Goal: Information Seeking & Learning: Understand process/instructions

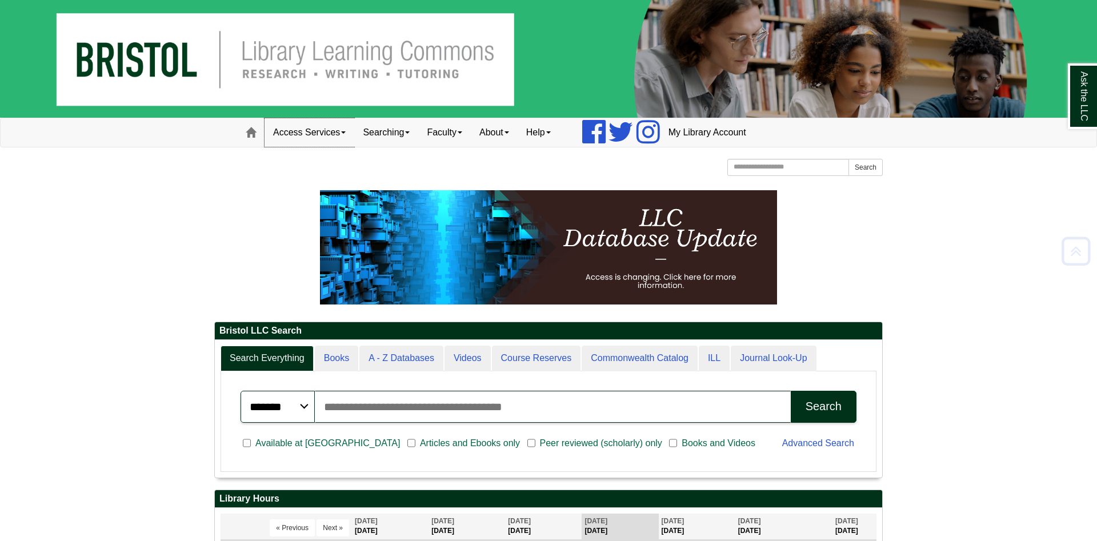
click at [311, 125] on link "Access Services" at bounding box center [309, 132] width 90 height 29
click at [319, 138] on link "Access Services" at bounding box center [309, 132] width 90 height 29
click at [314, 138] on link "Access Services" at bounding box center [309, 132] width 90 height 29
click at [310, 160] on link "Access Services Policies" at bounding box center [324, 156] width 119 height 13
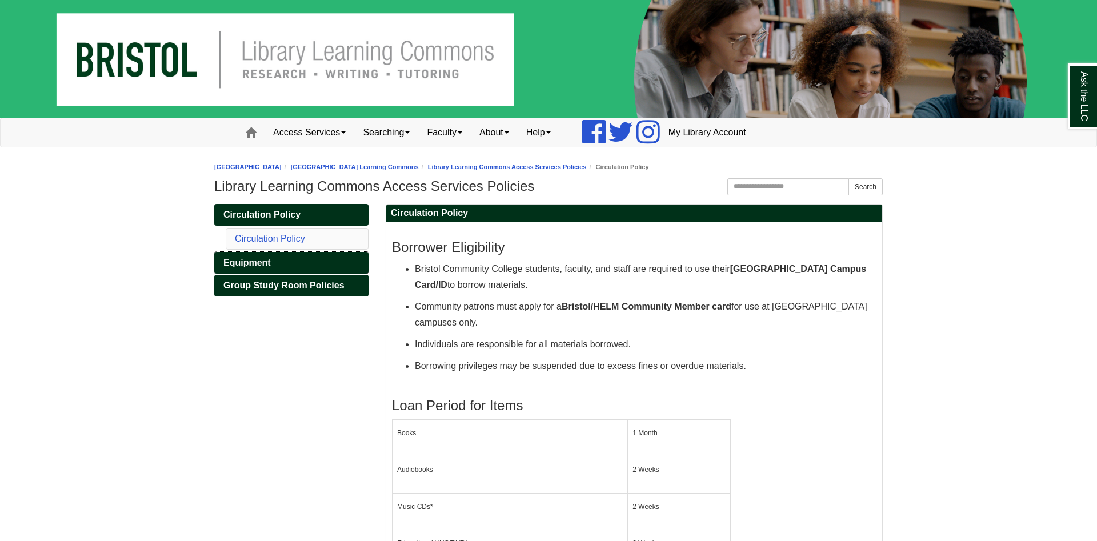
click at [268, 252] on link "Equipment" at bounding box center [291, 263] width 154 height 22
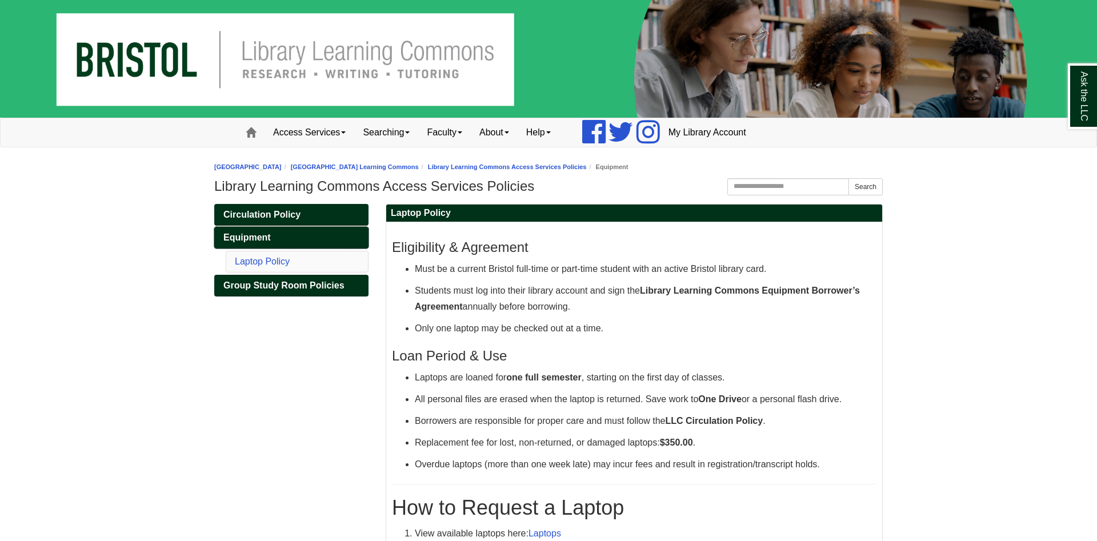
click at [262, 237] on span "Equipment" at bounding box center [246, 237] width 47 height 10
click at [272, 218] on span "Circulation Policy" at bounding box center [261, 215] width 77 height 10
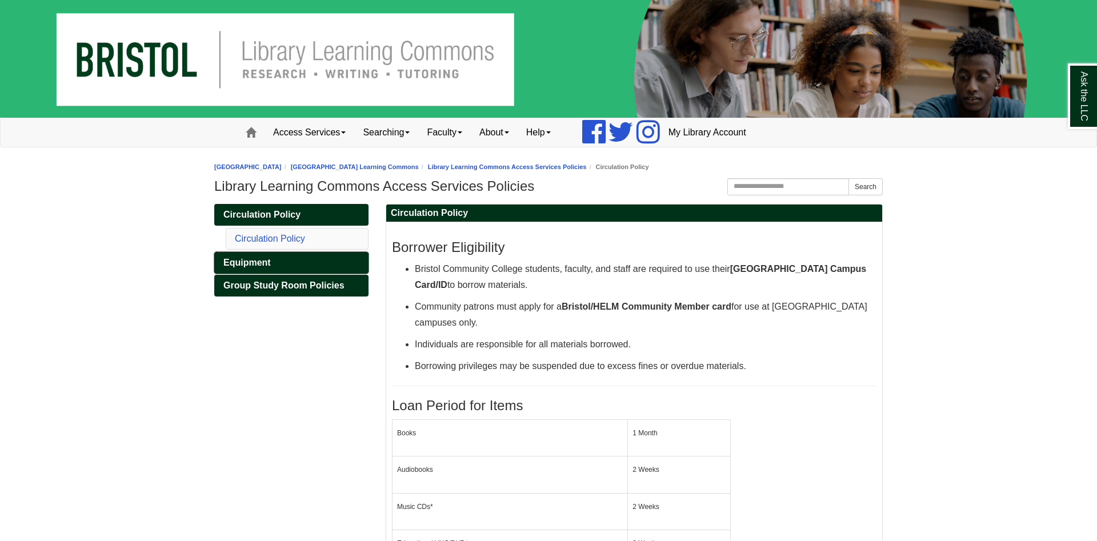
click at [267, 256] on link "Equipment" at bounding box center [291, 263] width 154 height 22
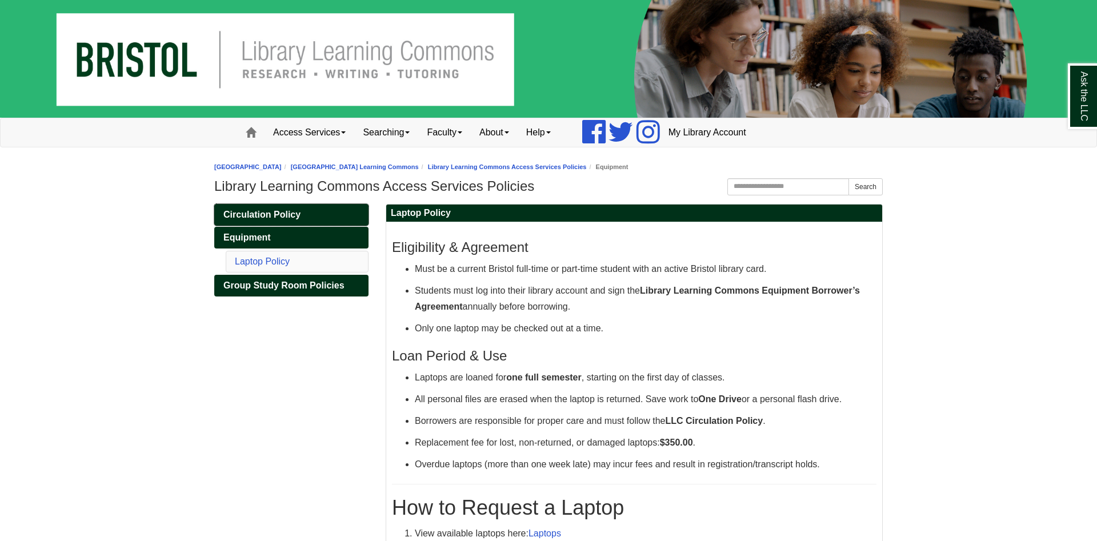
click at [271, 215] on span "Circulation Policy" at bounding box center [261, 215] width 77 height 10
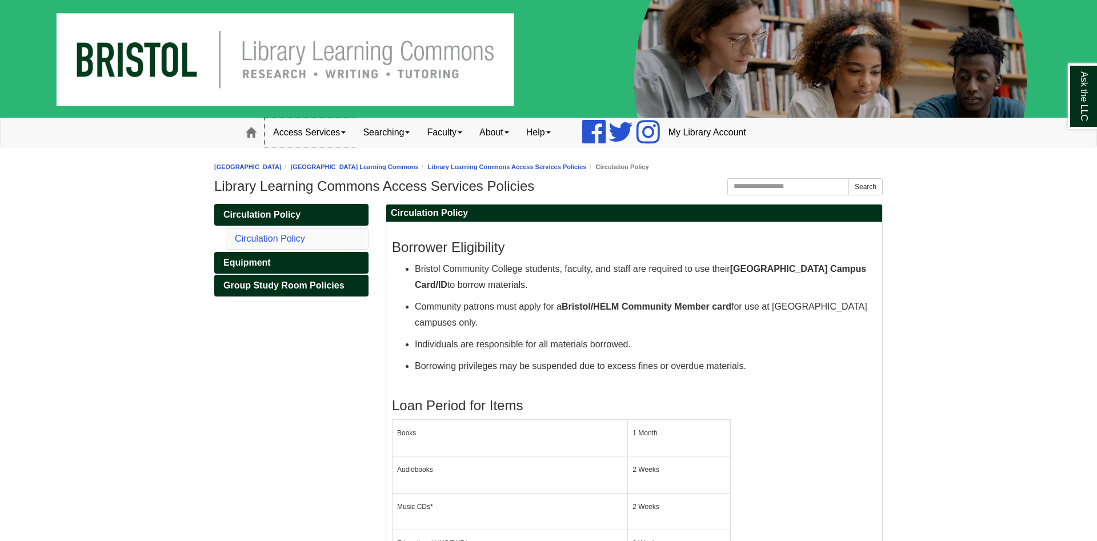
click at [330, 124] on link "Access Services" at bounding box center [309, 132] width 90 height 29
click at [318, 171] on link "Chromebooks" at bounding box center [324, 169] width 119 height 13
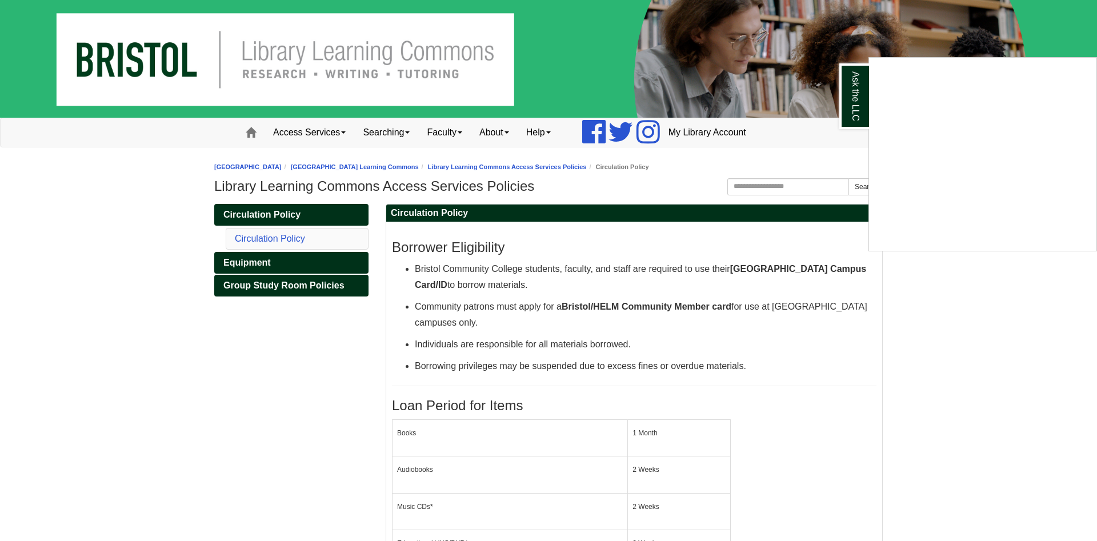
click at [324, 127] on div "Ask the LLC" at bounding box center [548, 270] width 1097 height 541
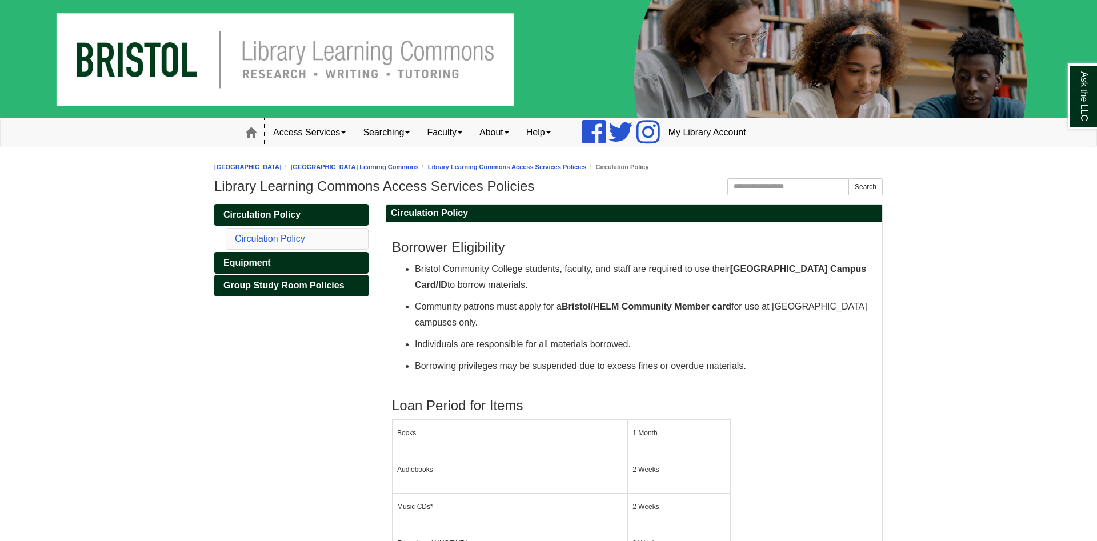
click at [302, 129] on link "Access Services" at bounding box center [309, 132] width 90 height 29
click at [207, 230] on div "Circulation Policy Circulation Policy Equipment Group Study Room Policies" at bounding box center [291, 264] width 171 height 121
click at [285, 219] on span "Circulation Policy" at bounding box center [261, 215] width 77 height 10
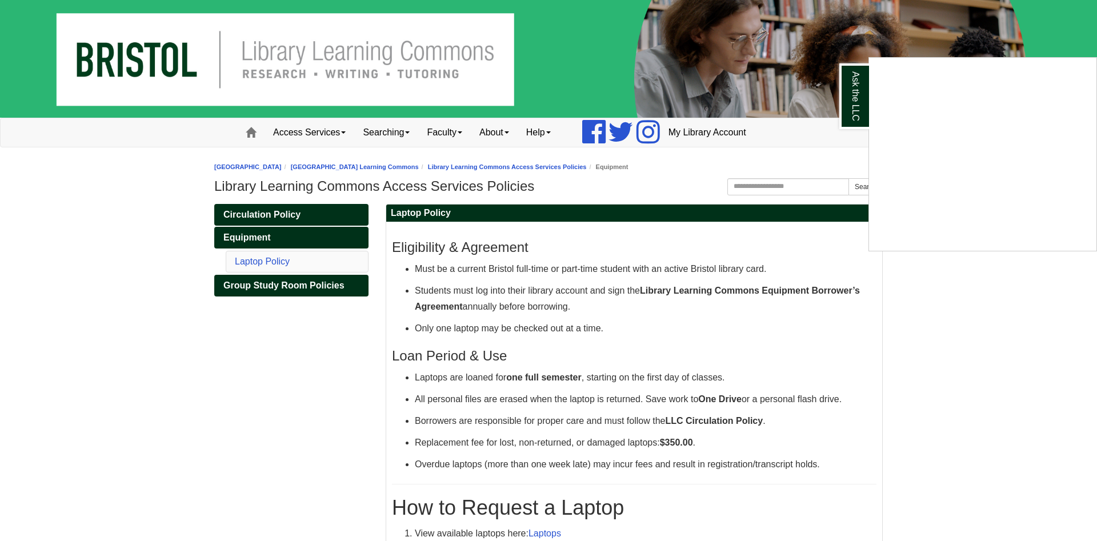
click at [227, 242] on div "Ask the LLC" at bounding box center [548, 270] width 1097 height 541
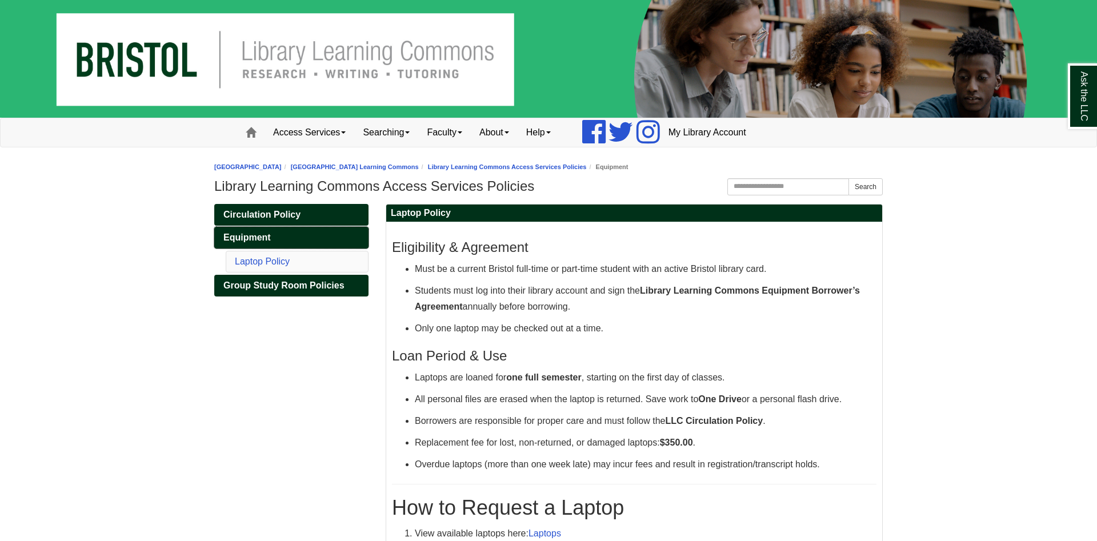
click at [247, 238] on span "Equipment" at bounding box center [246, 237] width 47 height 10
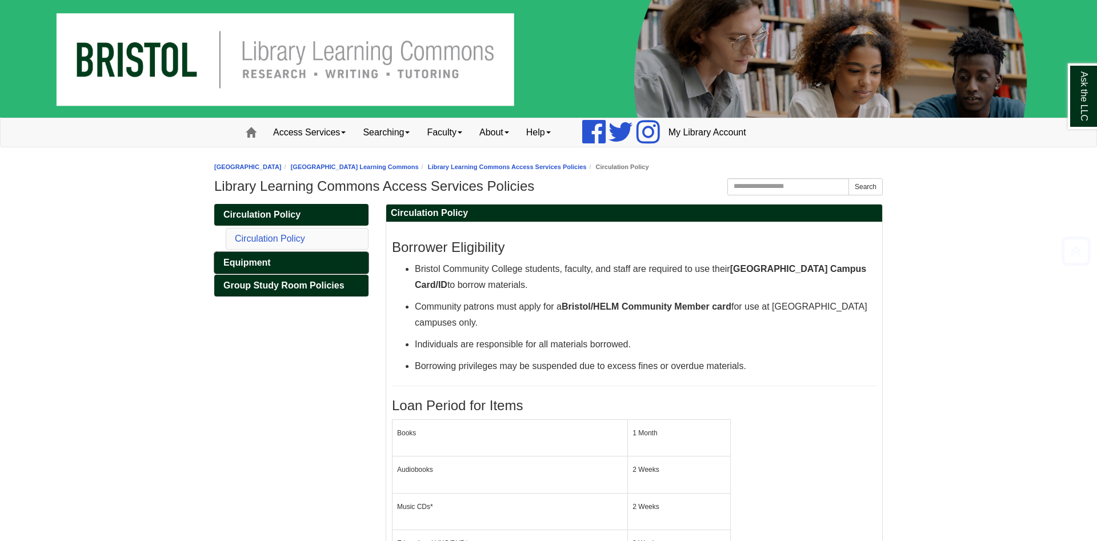
click at [256, 265] on span "Equipment" at bounding box center [246, 263] width 47 height 10
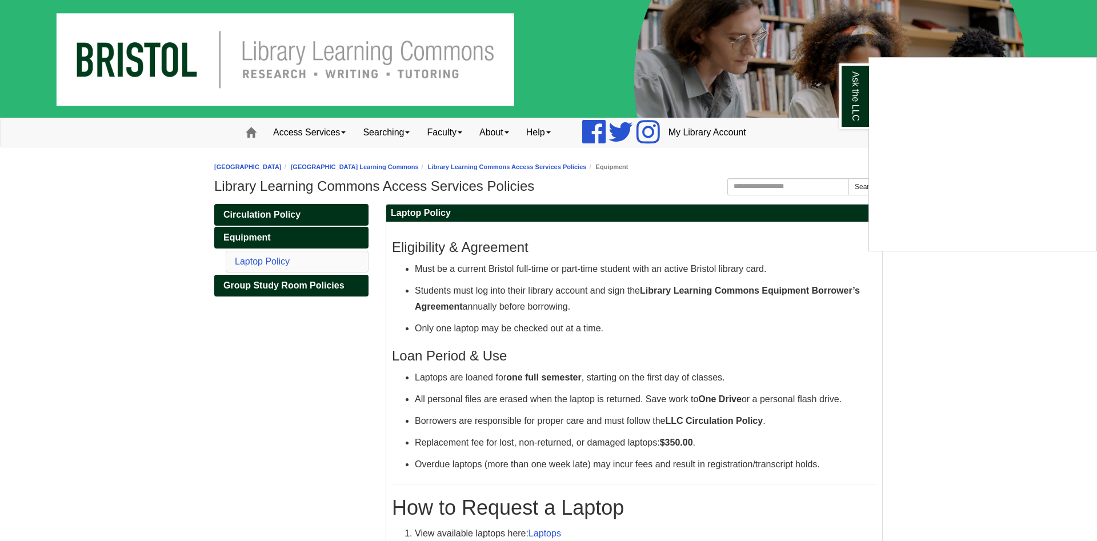
click at [284, 214] on div "Ask the LLC" at bounding box center [548, 270] width 1097 height 541
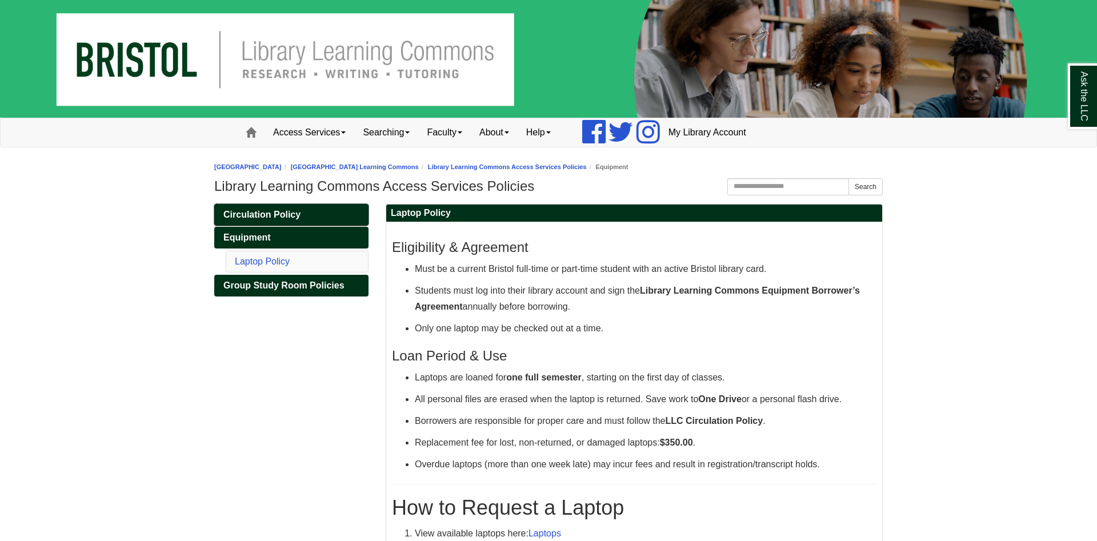
click at [284, 214] on span "Circulation Policy" at bounding box center [261, 215] width 77 height 10
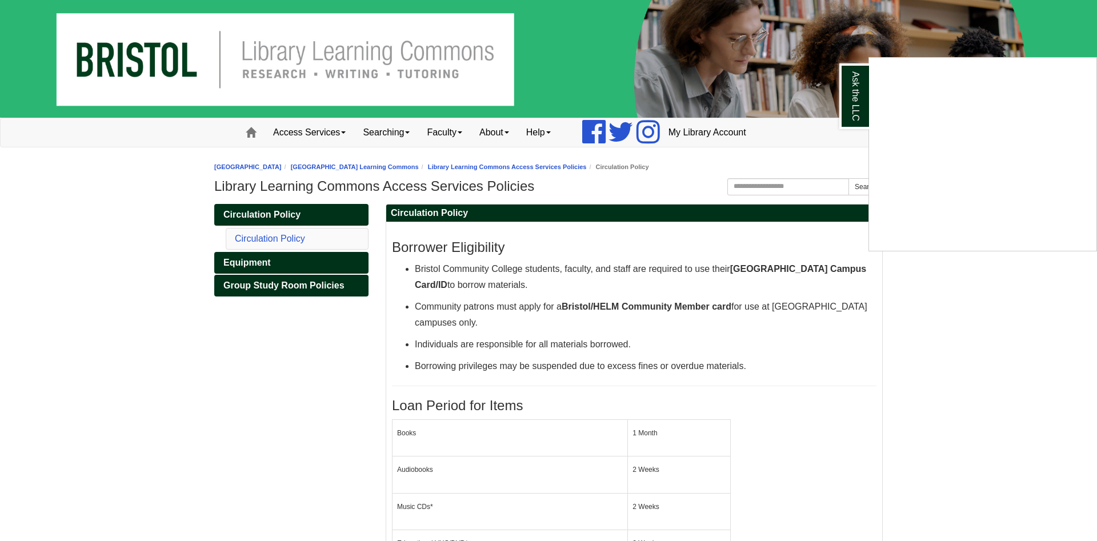
click at [254, 259] on div "Ask the LLC" at bounding box center [548, 270] width 1097 height 541
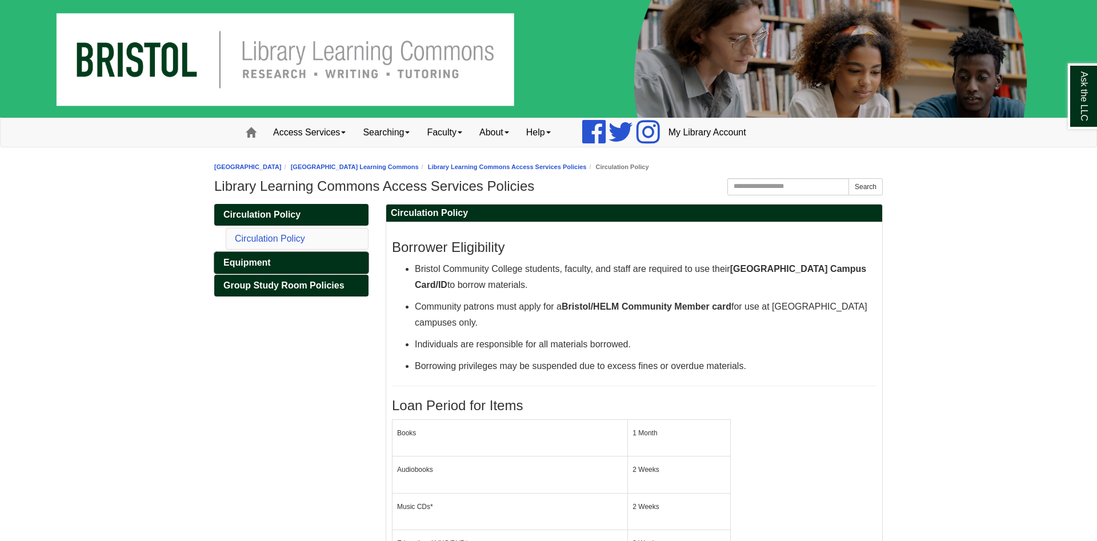
click at [251, 262] on span "Equipment" at bounding box center [246, 263] width 47 height 10
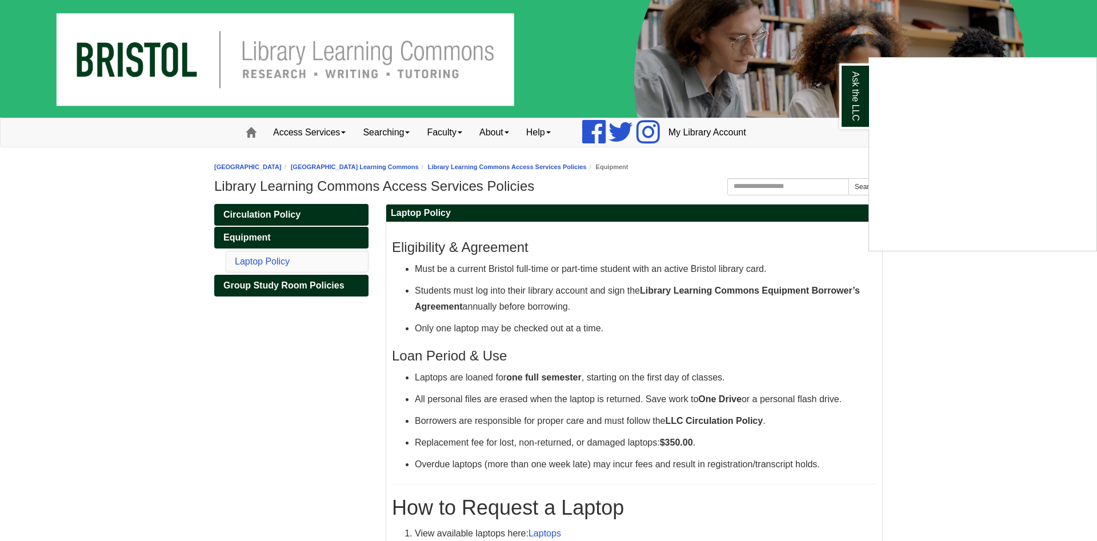
click at [92, 220] on div "Ask the LLC" at bounding box center [548, 270] width 1097 height 541
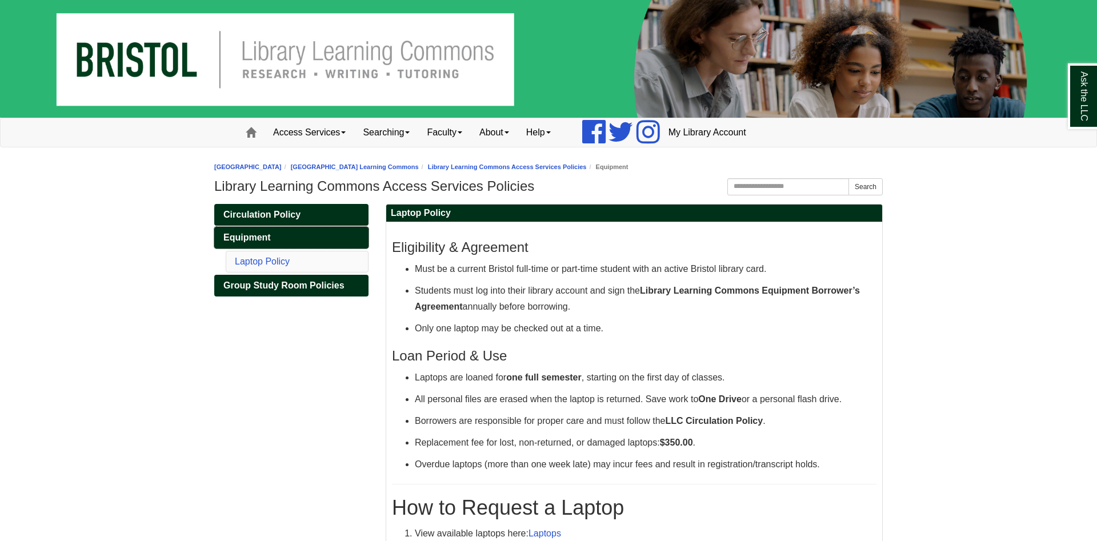
click at [260, 235] on span "Equipment" at bounding box center [246, 237] width 47 height 10
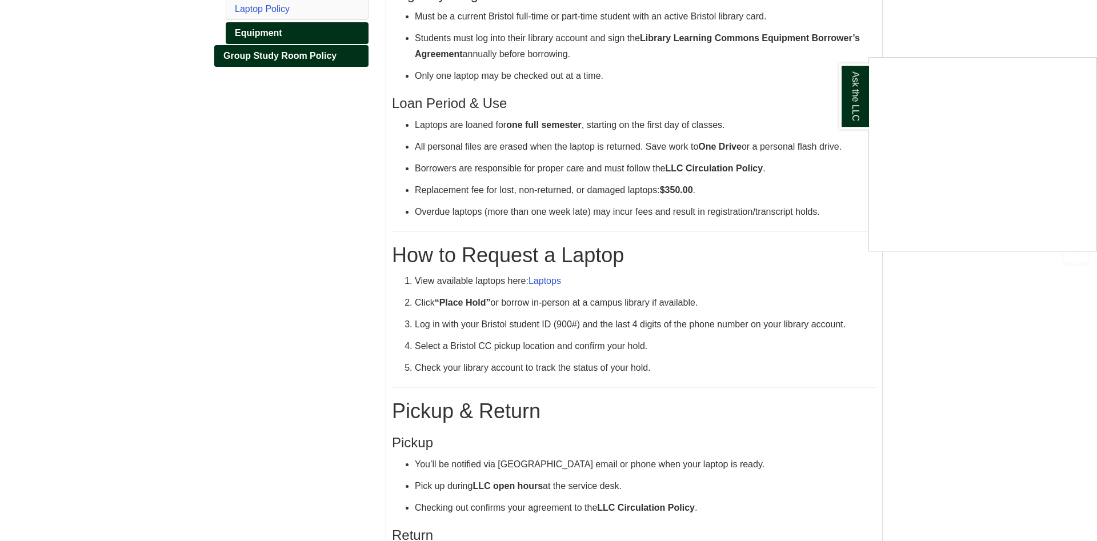
scroll to position [438, 0]
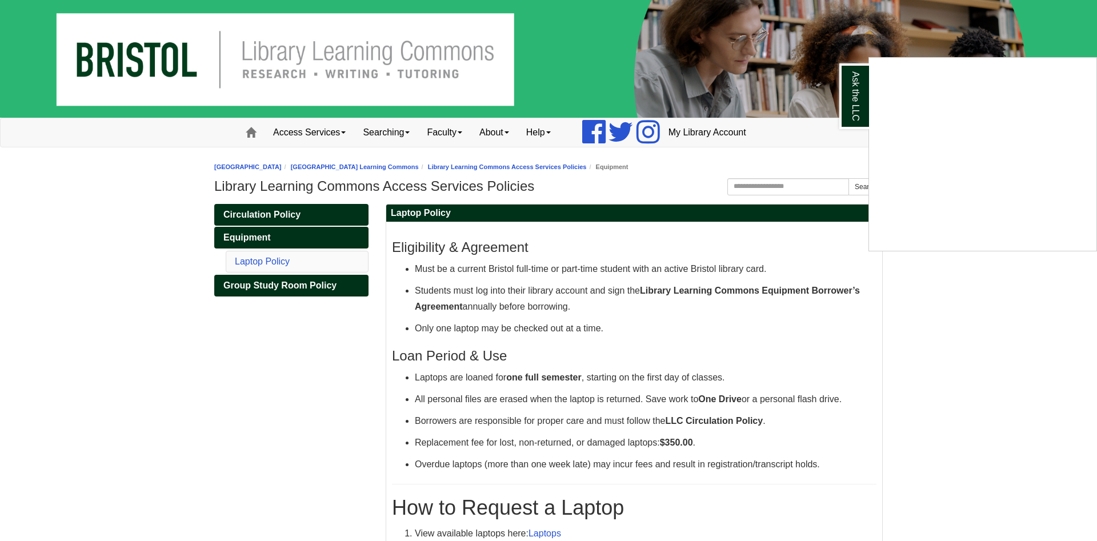
click at [242, 135] on div "Ask the LLC" at bounding box center [548, 270] width 1097 height 541
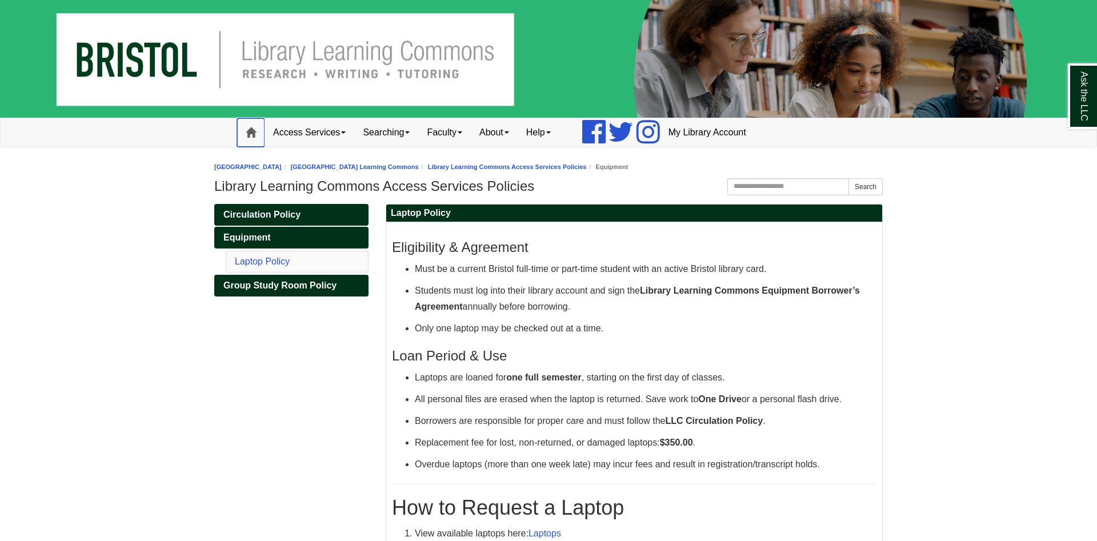
click at [248, 134] on span at bounding box center [251, 132] width 10 height 10
click at [292, 212] on span "Circulation Policy" at bounding box center [261, 215] width 77 height 10
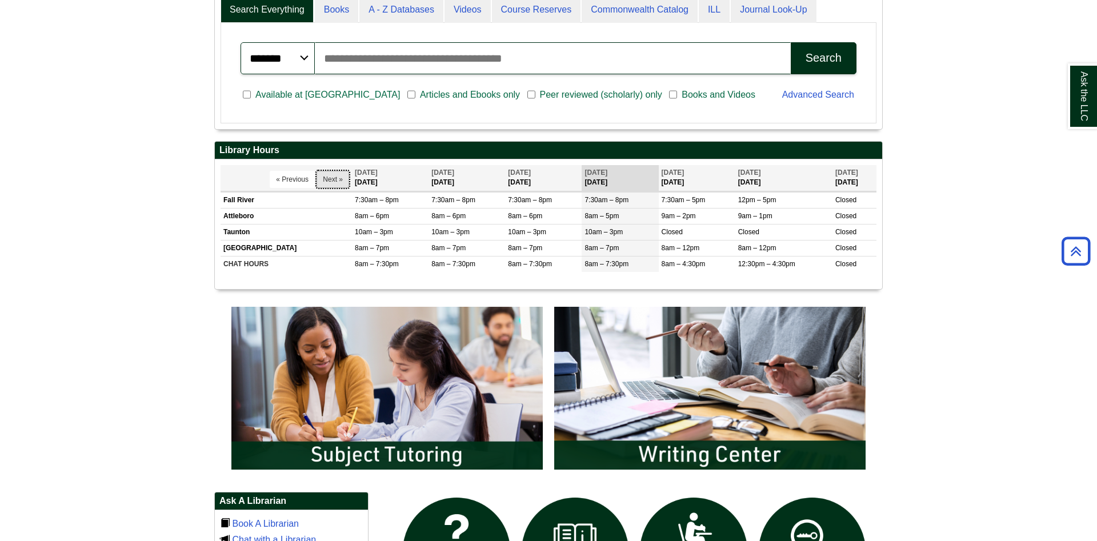
click at [338, 180] on button "Next »" at bounding box center [332, 179] width 33 height 17
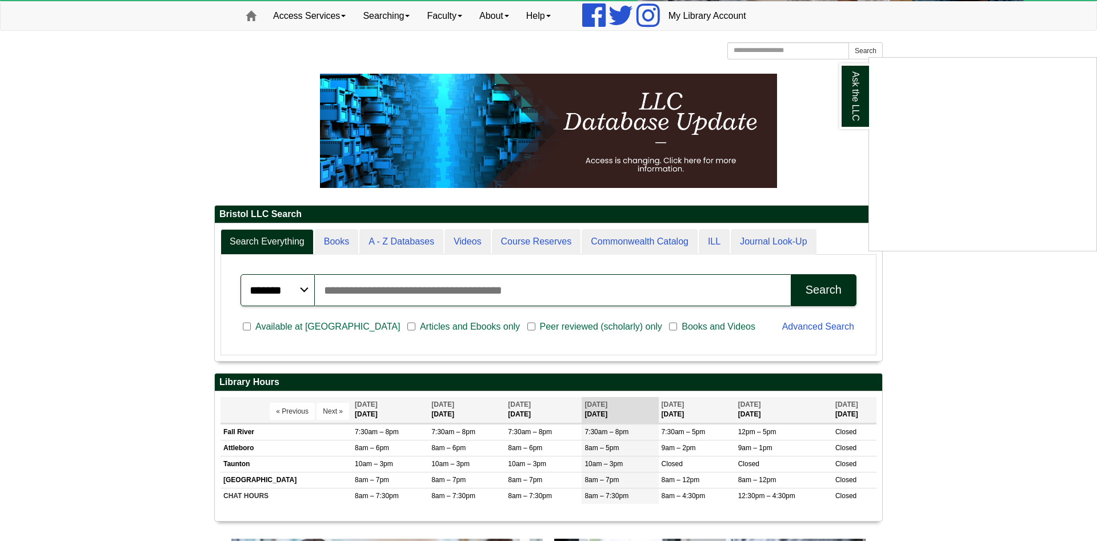
click at [400, 251] on div "Ask the LLC" at bounding box center [548, 270] width 1097 height 541
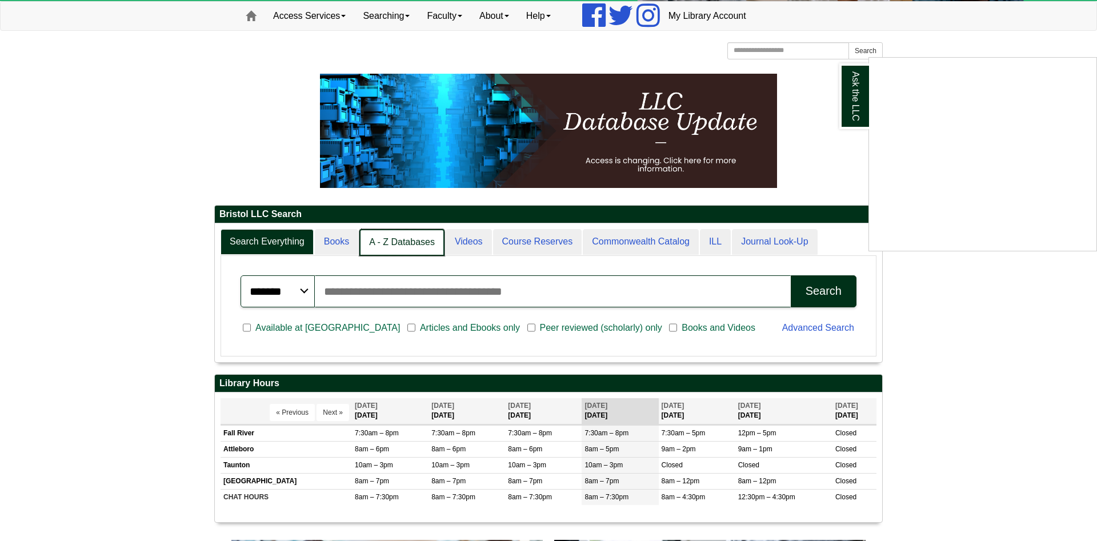
scroll to position [6, 6]
click at [403, 246] on link "A - Z Databases" at bounding box center [401, 242] width 85 height 27
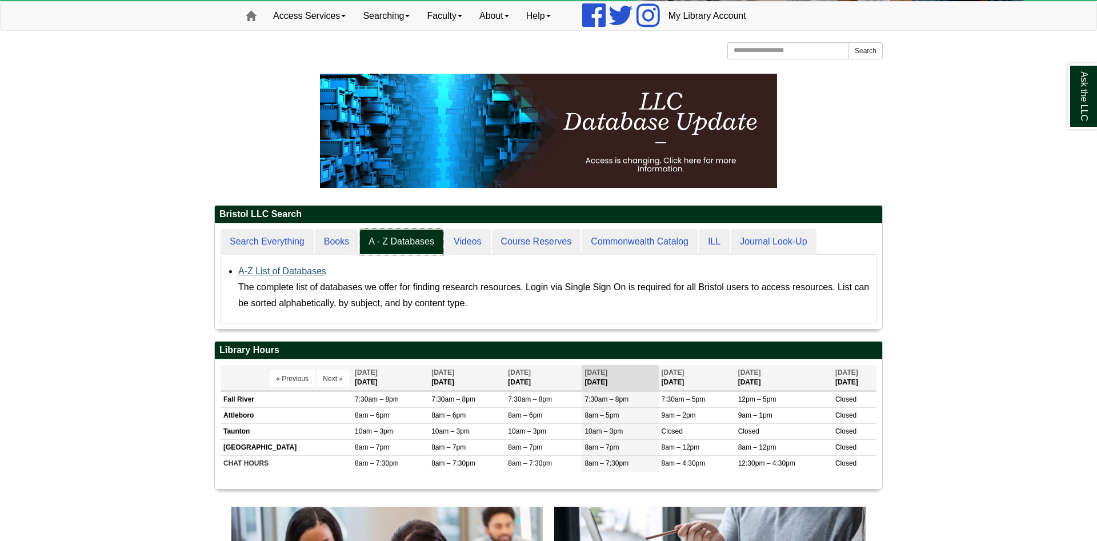
scroll to position [105, 667]
click at [277, 269] on link "A-Z List of Databases" at bounding box center [282, 271] width 88 height 10
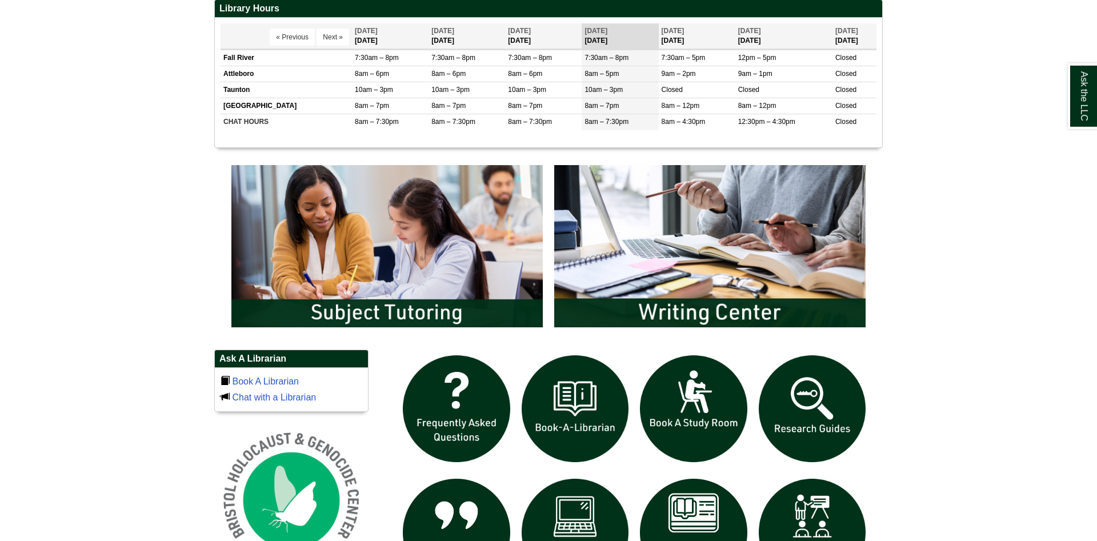
scroll to position [524, 0]
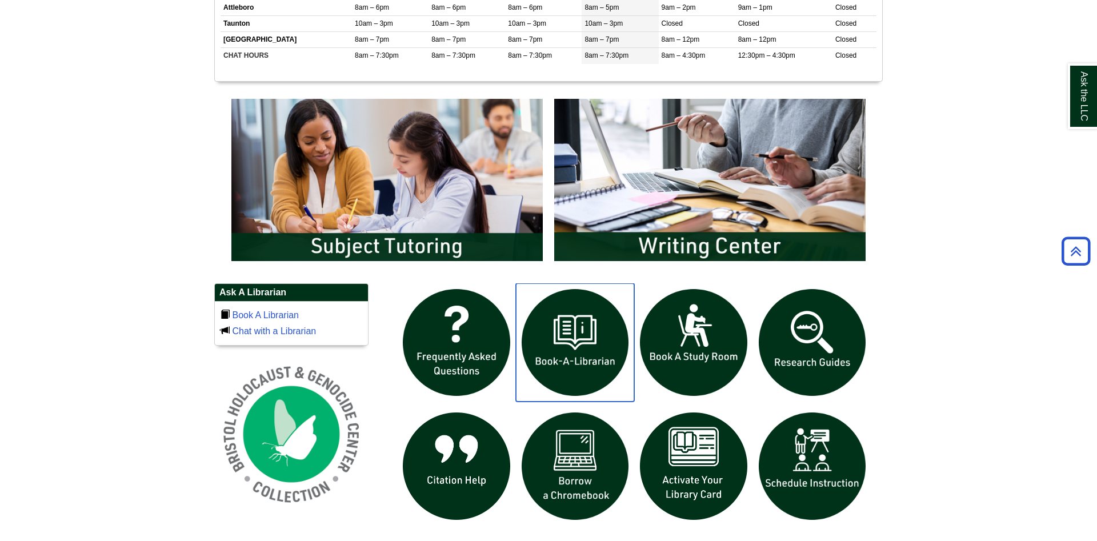
click at [557, 354] on img "slideshow" at bounding box center [575, 342] width 119 height 119
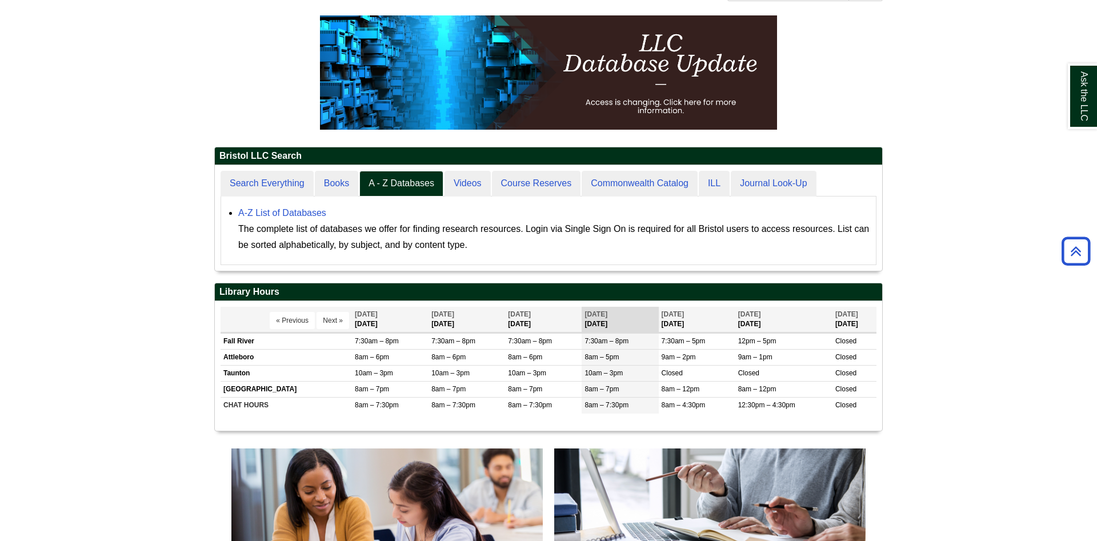
scroll to position [105, 667]
click at [316, 211] on link "A-Z List of Databases" at bounding box center [282, 213] width 88 height 10
